Goal: Task Accomplishment & Management: Complete application form

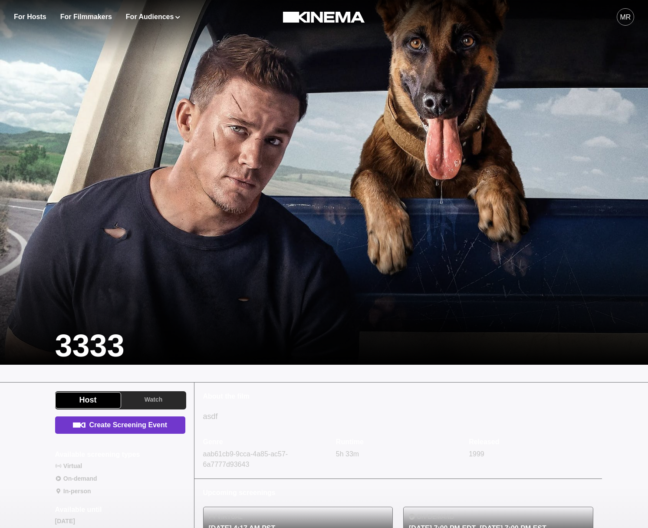
click at [167, 426] on link "Create Screening Event" at bounding box center [120, 425] width 130 height 17
click at [126, 433] on link "Create Screening Event" at bounding box center [120, 425] width 130 height 17
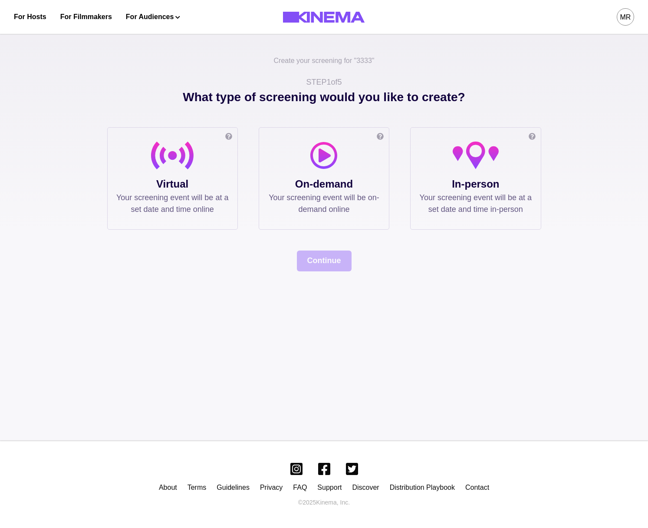
drag, startPoint x: 180, startPoint y: 204, endPoint x: 286, endPoint y: 231, distance: 110.0
click at [180, 204] on p "Your screening event will be at a set date and time online" at bounding box center [172, 203] width 112 height 23
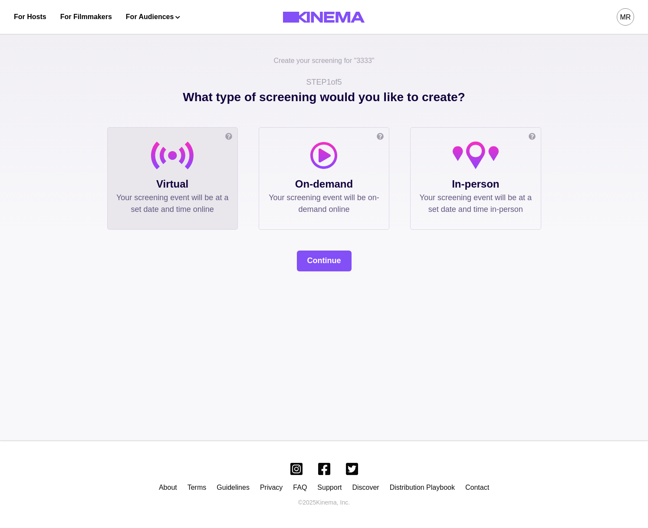
click at [336, 247] on div "What type of screening would you like to create? Online screening Watch the fil…" at bounding box center [324, 179] width 434 height 183
click at [334, 255] on button "Continue" at bounding box center [324, 261] width 55 height 21
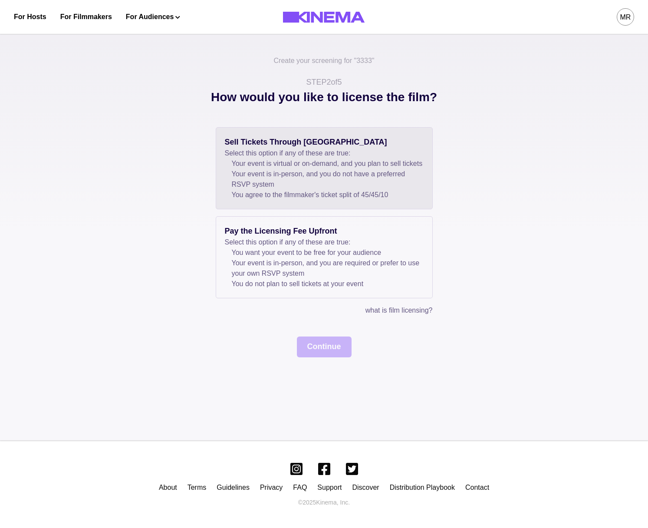
click at [276, 183] on li "Your event is in-person, and you do not have a preferred RSVP system" at bounding box center [328, 179] width 192 height 21
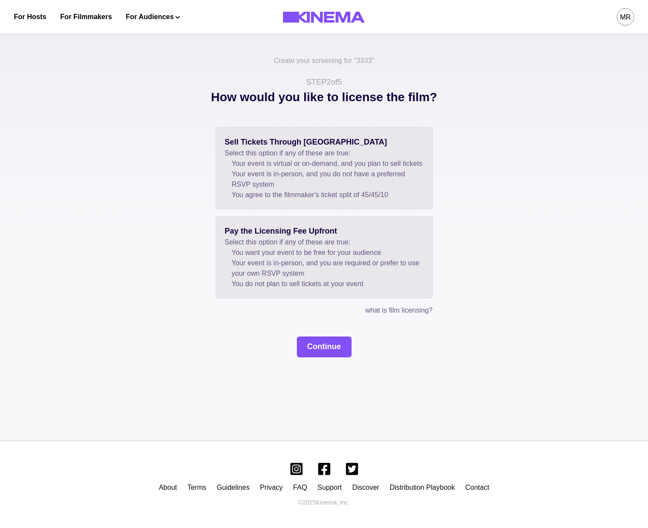
click at [272, 248] on p "Select this option if any of these are true:" at bounding box center [324, 242] width 199 height 10
click at [290, 190] on li "Your event is in-person, and you do not have a preferred RSVP system" at bounding box center [328, 179] width 192 height 21
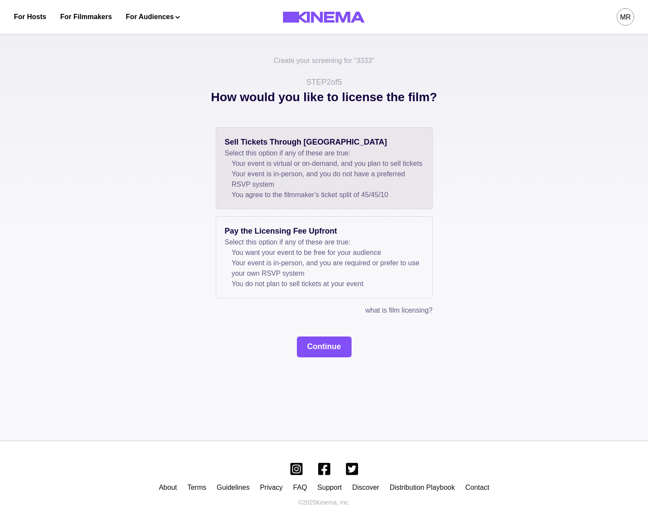
click at [320, 348] on button "Continue" at bounding box center [324, 347] width 55 height 21
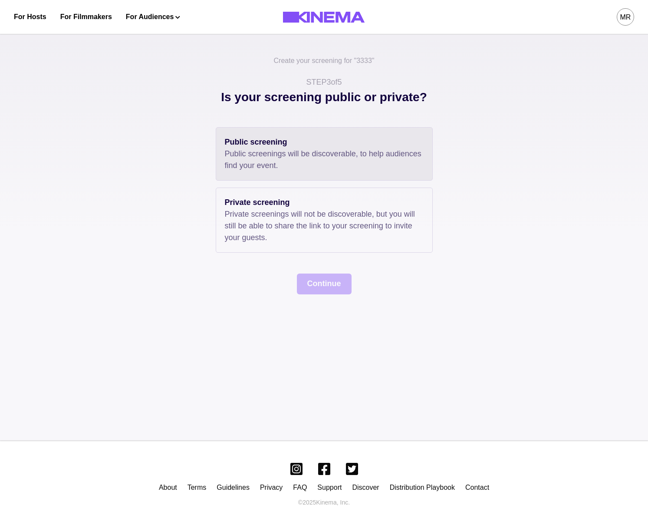
click at [258, 177] on div "Public screening Public screenings will be discoverable, to help audiences find…" at bounding box center [324, 153] width 217 height 53
click at [321, 279] on button "Continue" at bounding box center [324, 284] width 55 height 21
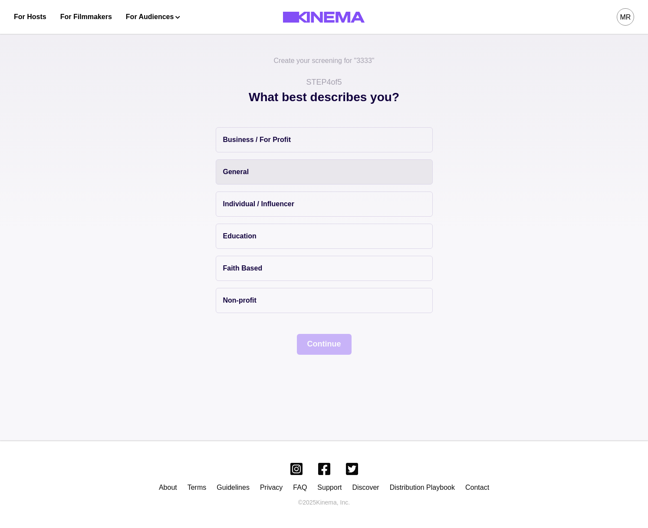
click at [265, 160] on button "General" at bounding box center [324, 171] width 217 height 25
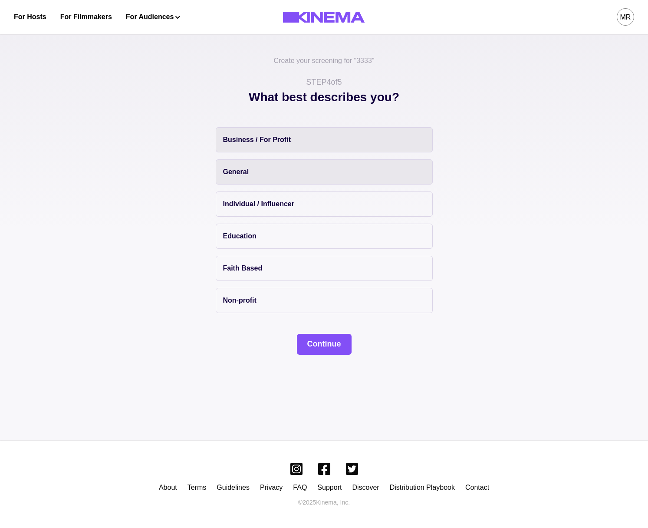
click at [301, 144] on button "Business / For Profit" at bounding box center [324, 139] width 217 height 25
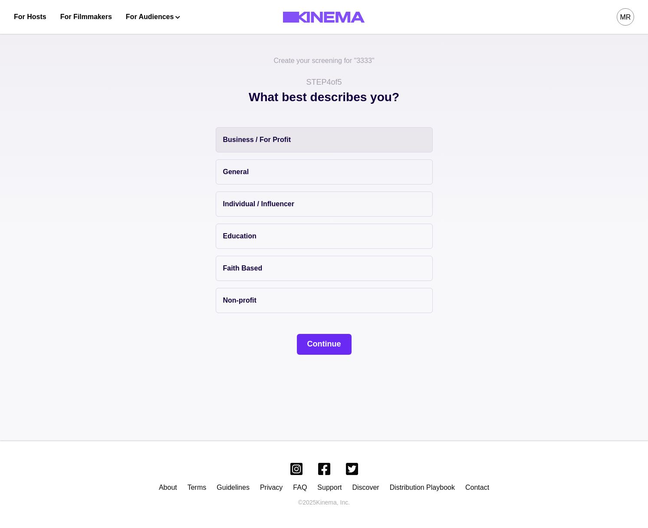
click at [340, 354] on div "Create your screening for " 3333 " STEP 4 of 5 What best describes you? Busines…" at bounding box center [324, 234] width 648 height 413
click at [335, 350] on button "Continue" at bounding box center [324, 344] width 55 height 21
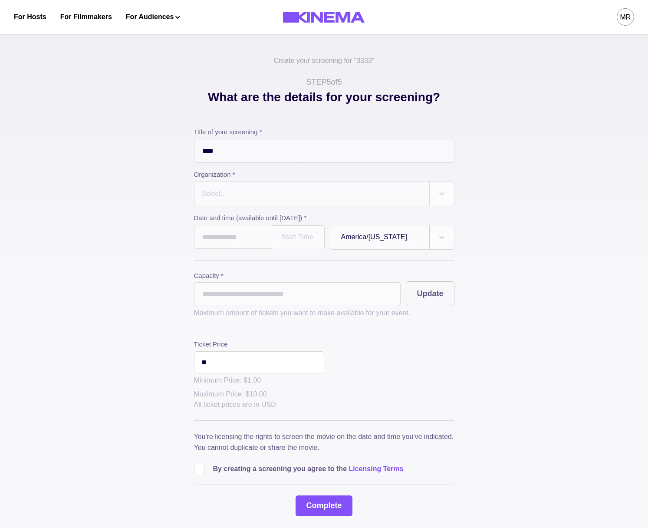
click at [254, 187] on div "Select..." at bounding box center [312, 194] width 235 height 24
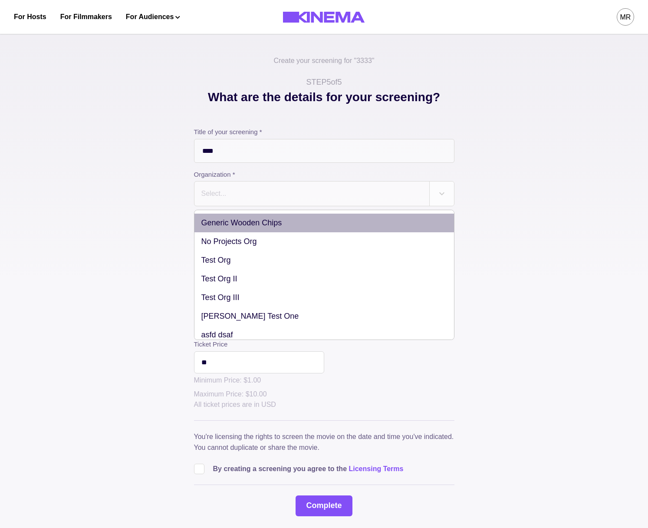
click at [254, 226] on div "Generic Wooden Chips" at bounding box center [325, 223] width 260 height 19
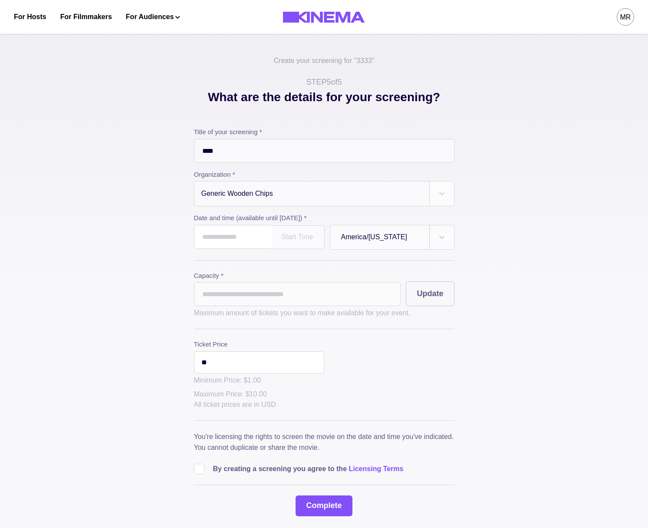
click at [240, 234] on input "text" at bounding box center [233, 237] width 78 height 24
click at [235, 310] on td "14" at bounding box center [236, 309] width 16 height 12
type input "**********"
drag, startPoint x: 261, startPoint y: 281, endPoint x: 266, endPoint y: 279, distance: 4.9
click at [261, 281] on label "Capacity *" at bounding box center [297, 276] width 207 height 10
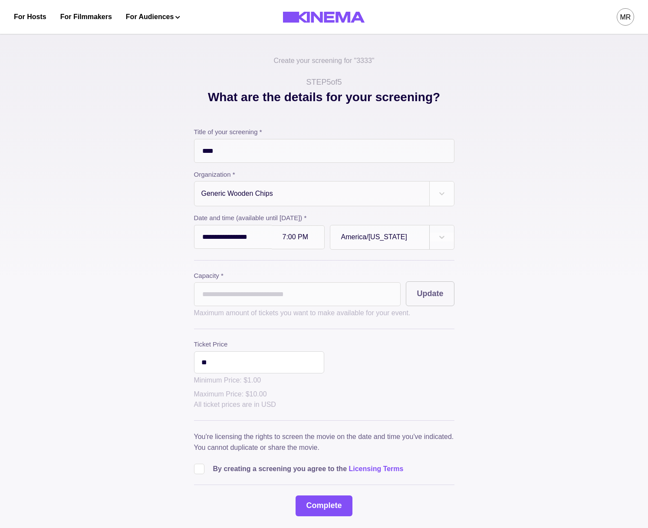
click at [253, 311] on p "Maximum amount of tickets you want to make available for your event." at bounding box center [324, 313] width 261 height 10
click at [263, 303] on input "*" at bounding box center [297, 294] width 207 height 24
type input "**"
click at [214, 474] on p "By creating a screening you agree to the Licensing Terms" at bounding box center [308, 469] width 191 height 10
drag, startPoint x: 193, startPoint y: 473, endPoint x: 204, endPoint y: 473, distance: 11.3
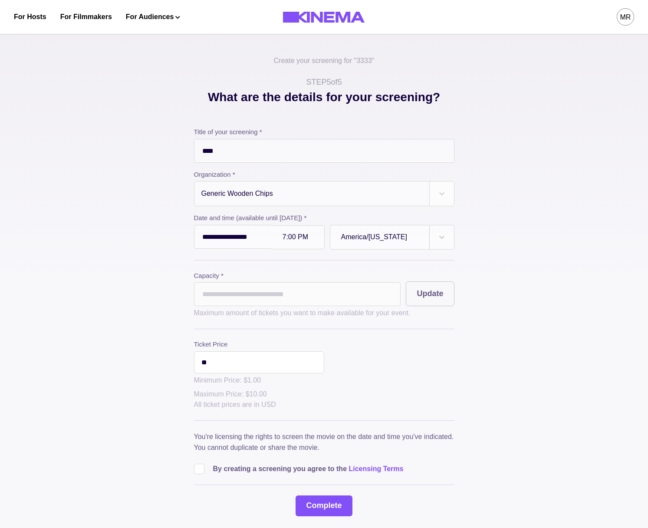
click at [196, 472] on div "**********" at bounding box center [324, 302] width 434 height 428
click at [191, 469] on div "**********" at bounding box center [324, 302] width 434 height 428
click at [199, 474] on span at bounding box center [199, 469] width 10 height 10
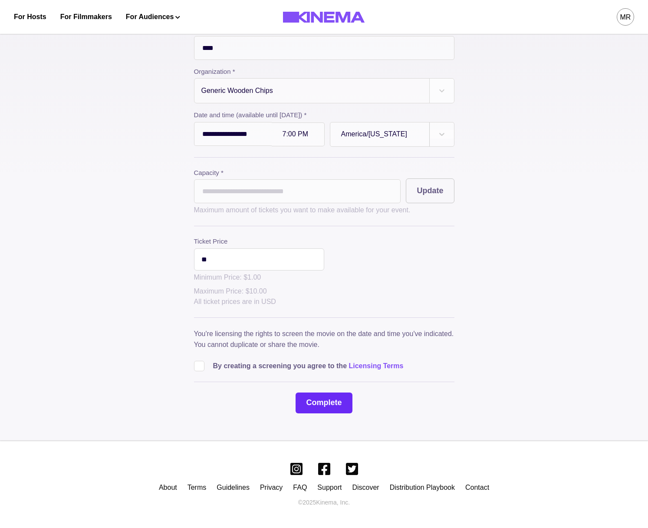
click at [311, 398] on button "Complete" at bounding box center [324, 403] width 56 height 21
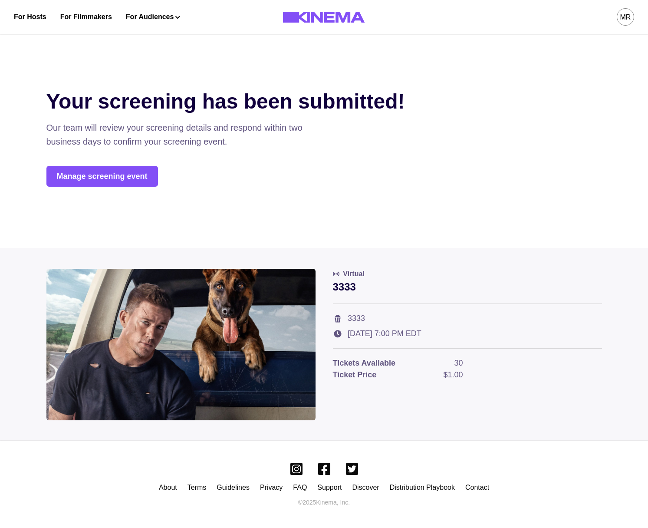
scroll to position [0, 0]
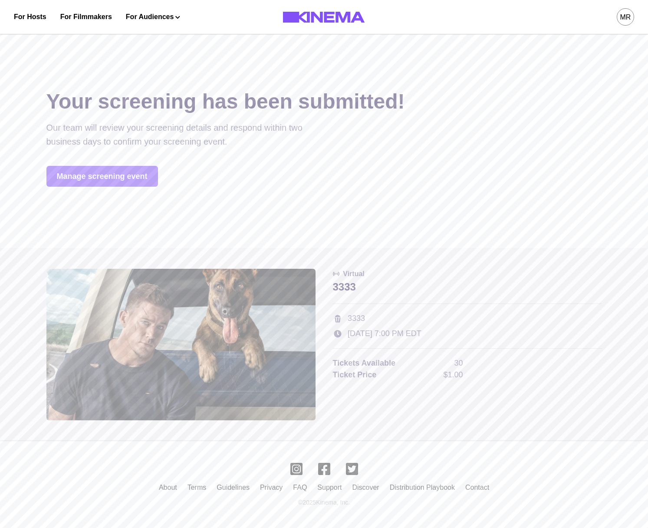
click at [123, 167] on link "Manage screening event" at bounding box center [102, 176] width 112 height 21
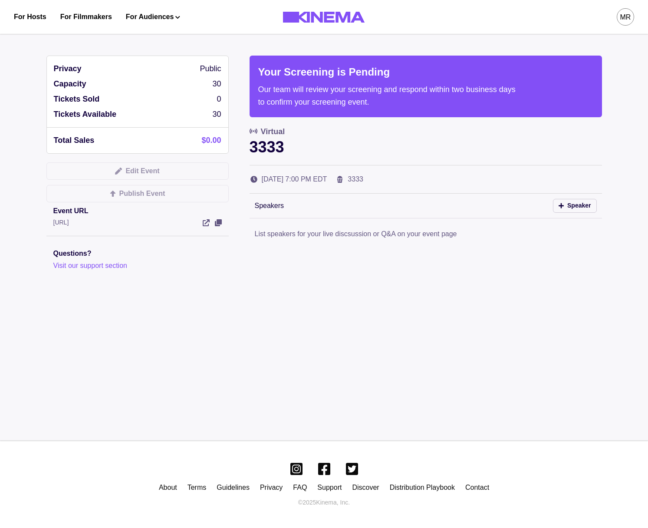
click at [227, 353] on div "Privacy Public Capacity 30 Tickets Sold 0 Tickets Available 30 Total Sales $0.0…" at bounding box center [324, 199] width 648 height 342
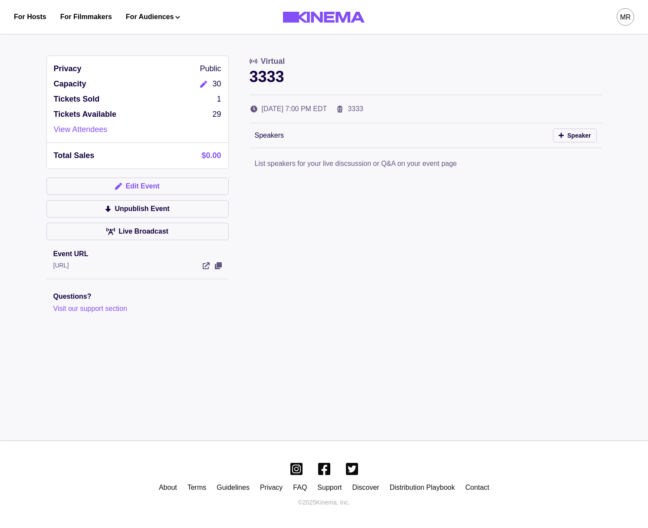
click at [139, 186] on button "Edit Event" at bounding box center [137, 186] width 182 height 17
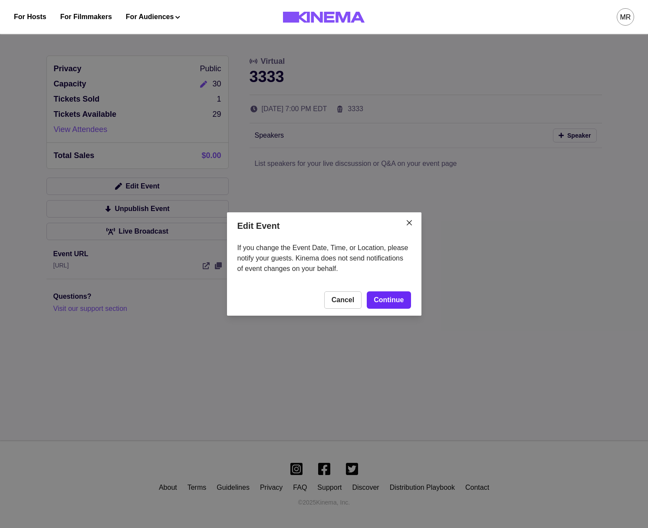
click at [396, 308] on link "Continue" at bounding box center [389, 299] width 44 height 17
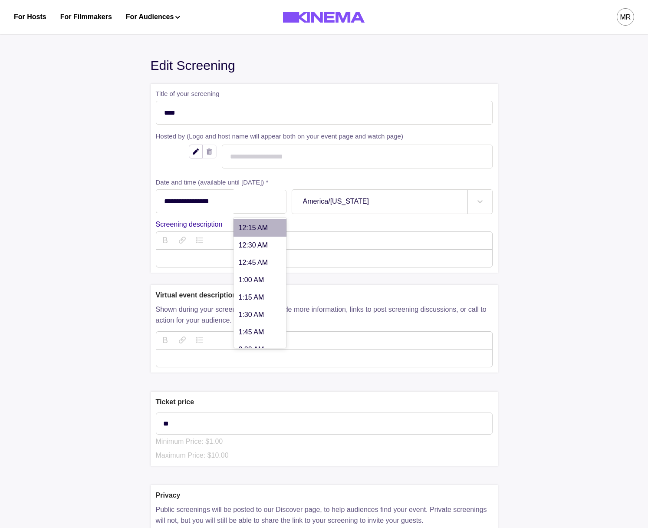
click at [264, 200] on div at bounding box center [260, 201] width 31 height 7
type input "*******"
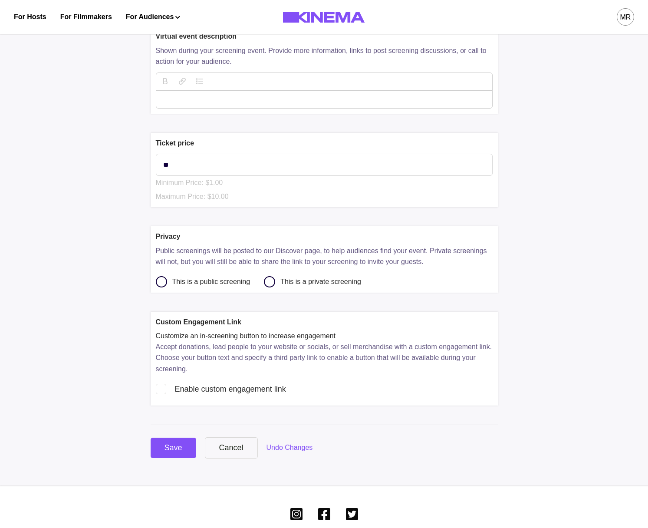
scroll to position [306, 0]
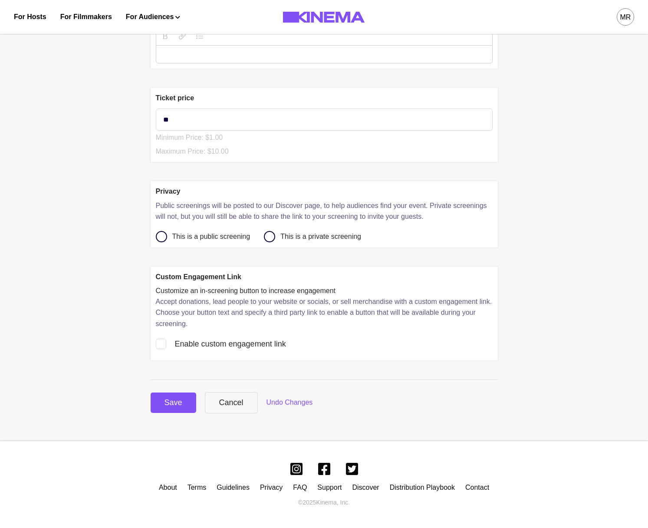
click at [179, 391] on div "**********" at bounding box center [324, 97] width 347 height 634
click at [175, 402] on div "Save" at bounding box center [174, 403] width 18 height 12
